Goal: Task Accomplishment & Management: Use online tool/utility

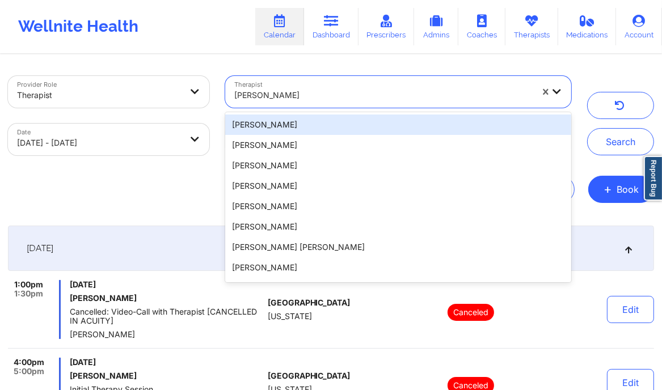
click at [294, 100] on div at bounding box center [383, 95] width 298 height 14
paste input "[PERSON_NAME]"
type input "[PERSON_NAME]"
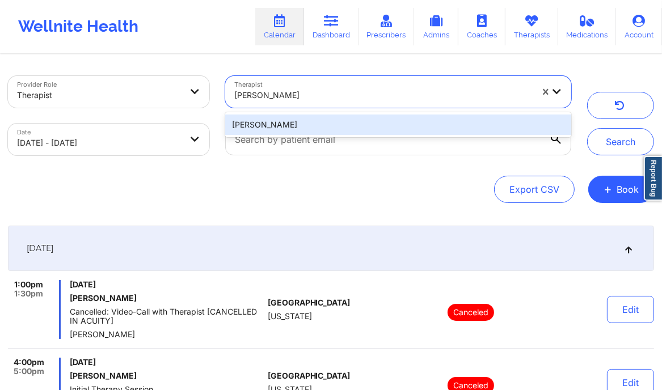
click at [294, 125] on div "[PERSON_NAME]" at bounding box center [398, 125] width 346 height 20
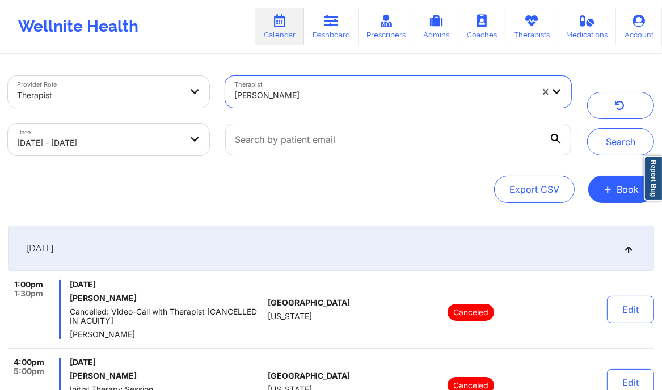
select select "2025-8"
select select "2025-9"
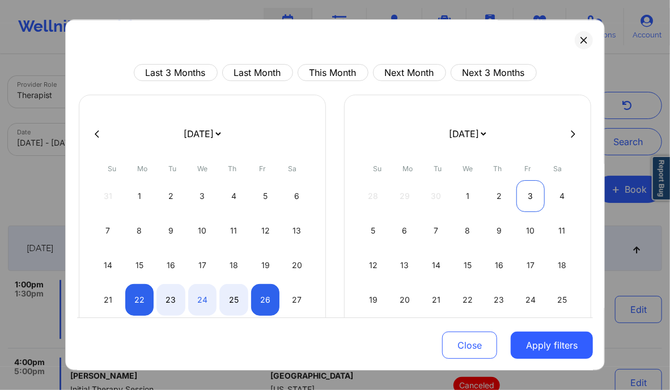
click at [524, 190] on div "3" at bounding box center [530, 196] width 29 height 32
select select "2025-9"
select select "2025-10"
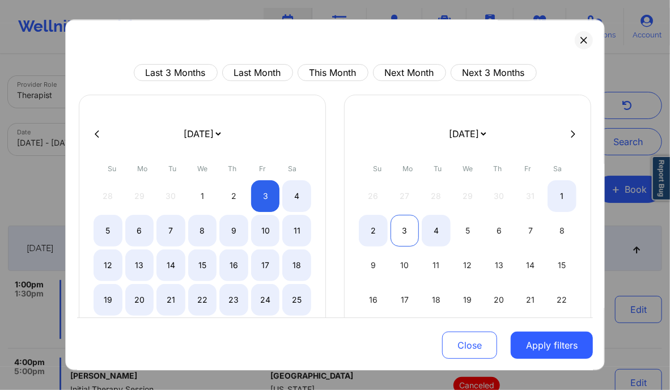
select select "2025-9"
select select "2025-10"
select select "2025-9"
select select "2025-10"
select select "2025-9"
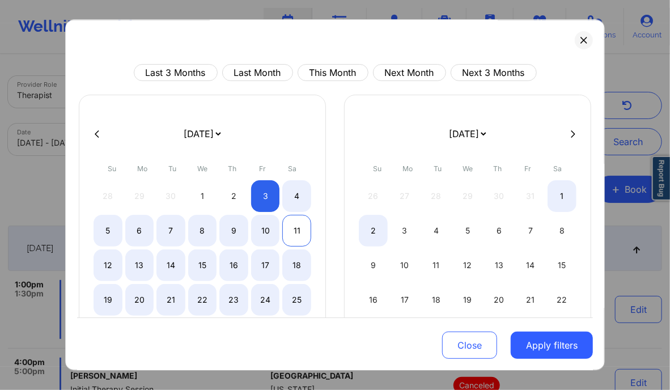
select select "2025-10"
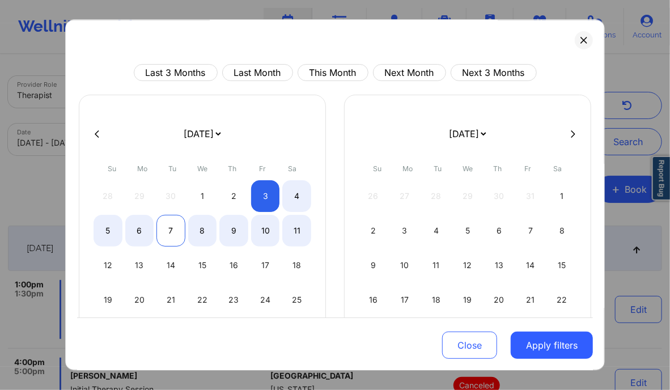
select select "2025-9"
select select "2025-10"
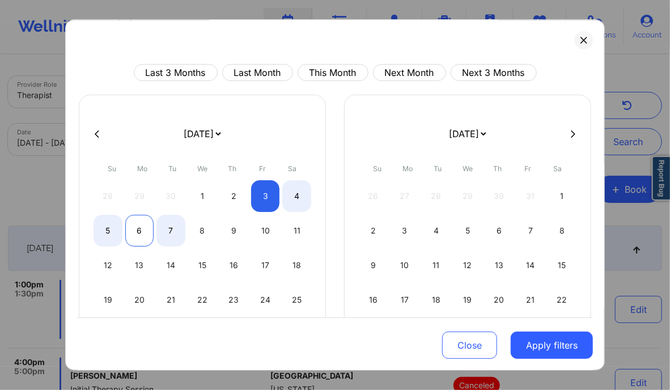
select select "2025-9"
select select "2025-10"
click at [137, 234] on div "6" at bounding box center [139, 231] width 29 height 32
select select "2025-9"
select select "2025-10"
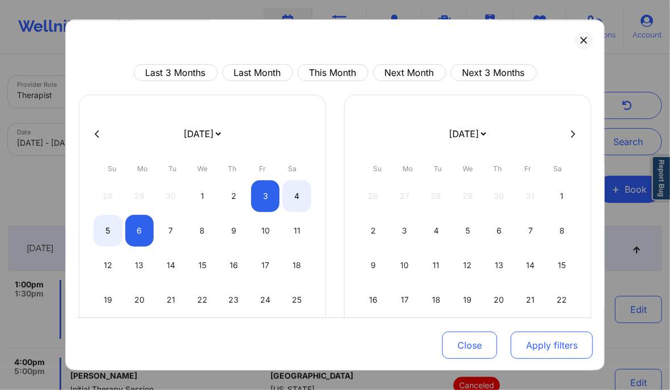
click at [544, 351] on button "Apply filters" at bounding box center [552, 345] width 82 height 27
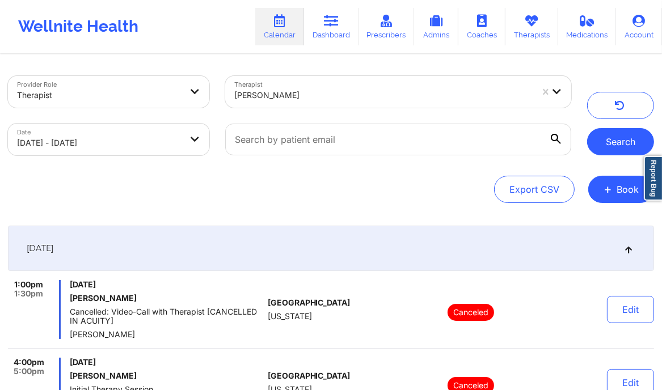
click at [601, 142] on button "Search" at bounding box center [620, 141] width 67 height 27
click at [299, 99] on div at bounding box center [383, 95] width 298 height 14
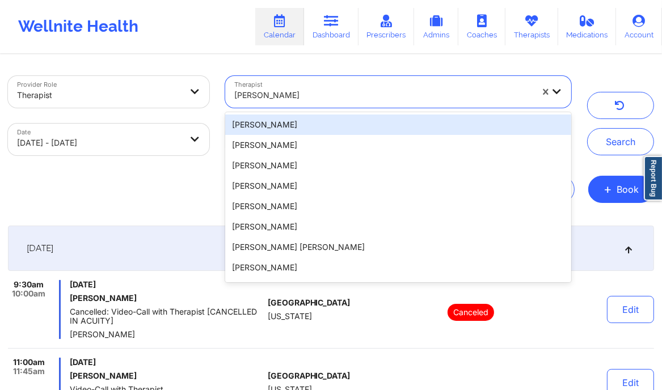
paste input "[URL][DOMAIN_NAME]"
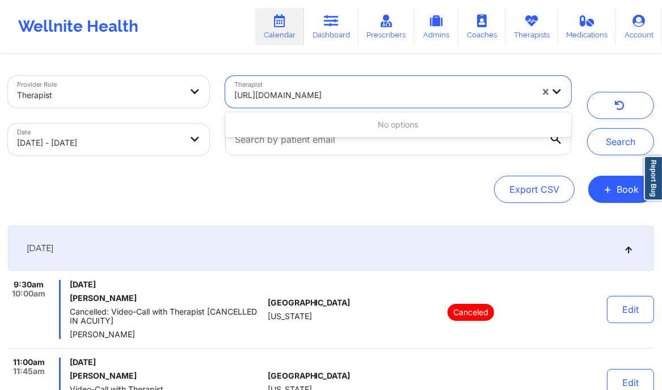
click at [299, 99] on input "[URL][DOMAIN_NAME]" at bounding box center [330, 95] width 193 height 11
type input "[PERSON_NAME]"
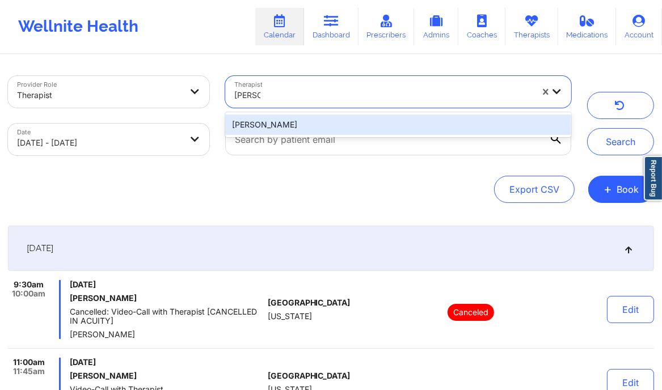
click at [281, 128] on div "[PERSON_NAME]" at bounding box center [398, 125] width 346 height 20
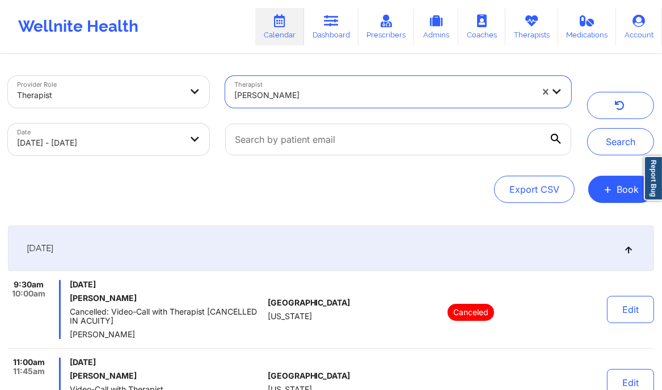
click at [103, 135] on body "Wellnite Health Calendar Dashboard Prescribers Admins Coaches Therapists Medica…" at bounding box center [331, 195] width 662 height 390
select select "2025-9"
select select "2025-10"
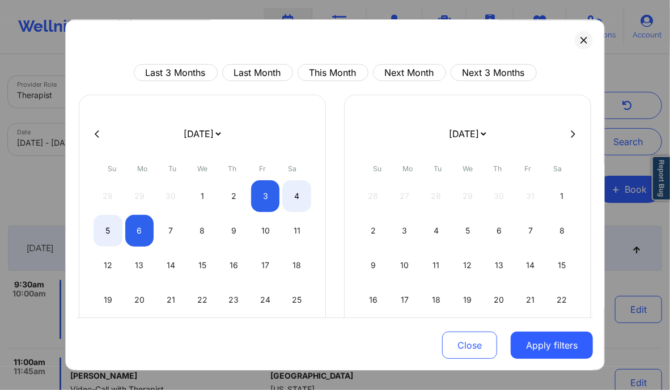
click at [98, 132] on icon at bounding box center [97, 134] width 5 height 9
select select "2025-8"
select select "2025-9"
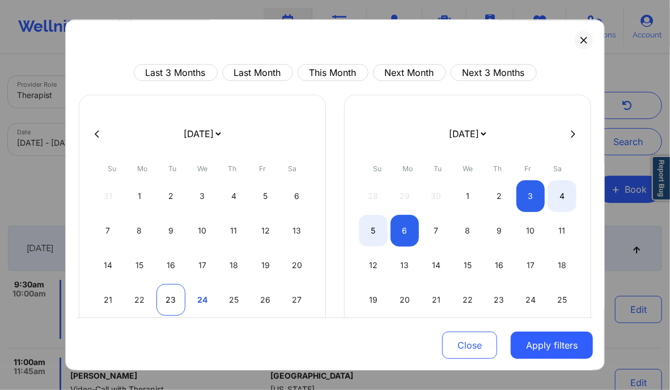
click at [168, 298] on div "23" at bounding box center [170, 300] width 29 height 32
select select "2025-8"
select select "2025-9"
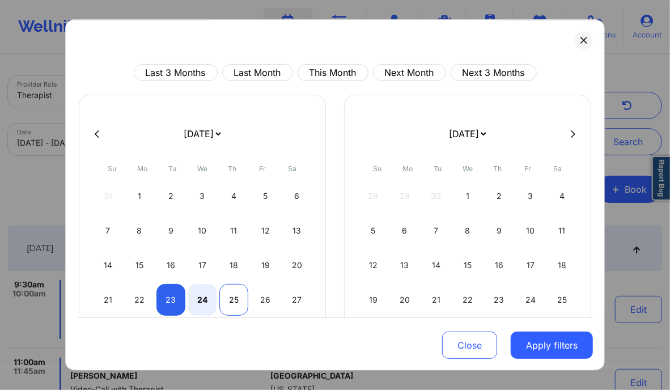
select select "2025-8"
select select "2025-9"
select select "2025-8"
select select "2025-9"
click at [263, 297] on div "26" at bounding box center [265, 300] width 29 height 32
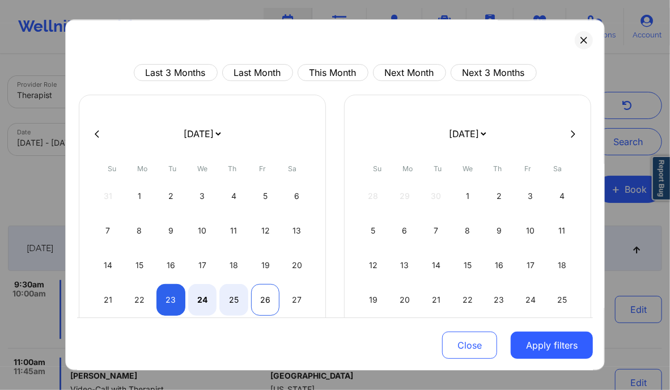
select select "2025-8"
select select "2025-9"
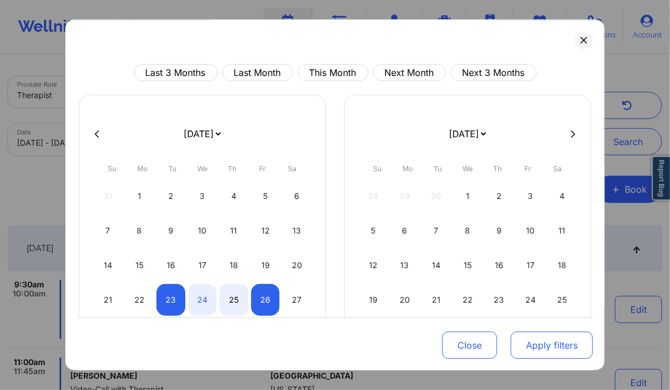
click at [540, 354] on button "Apply filters" at bounding box center [552, 345] width 82 height 27
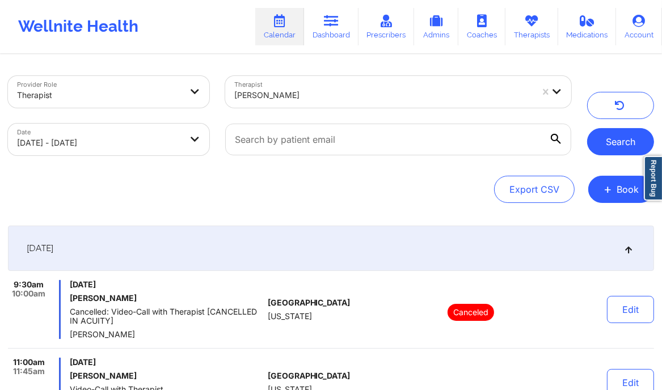
click at [617, 133] on button "Search" at bounding box center [620, 141] width 67 height 27
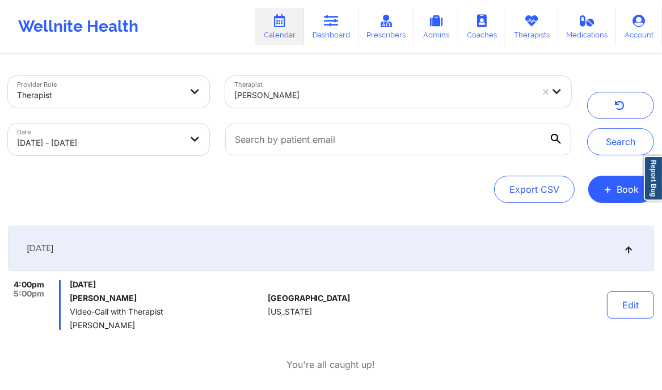
scroll to position [56, 0]
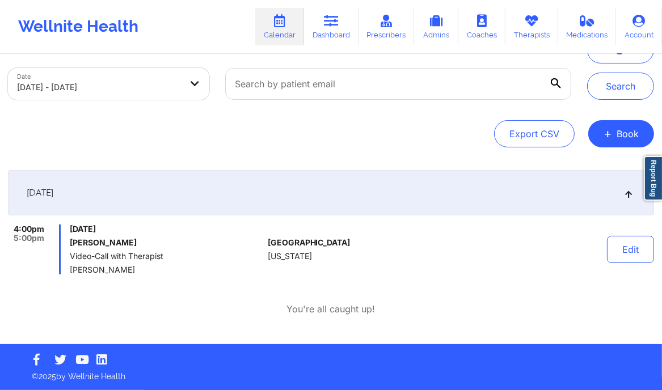
drag, startPoint x: 67, startPoint y: 240, endPoint x: 146, endPoint y: 240, distance: 78.8
click at [146, 240] on div "4:00pm 5:00pm [DATE] [PERSON_NAME] Video-Call with Therapist [PERSON_NAME]" at bounding box center [135, 250] width 255 height 50
copy h6 "[PERSON_NAME]"
